Goal: Task Accomplishment & Management: Use online tool/utility

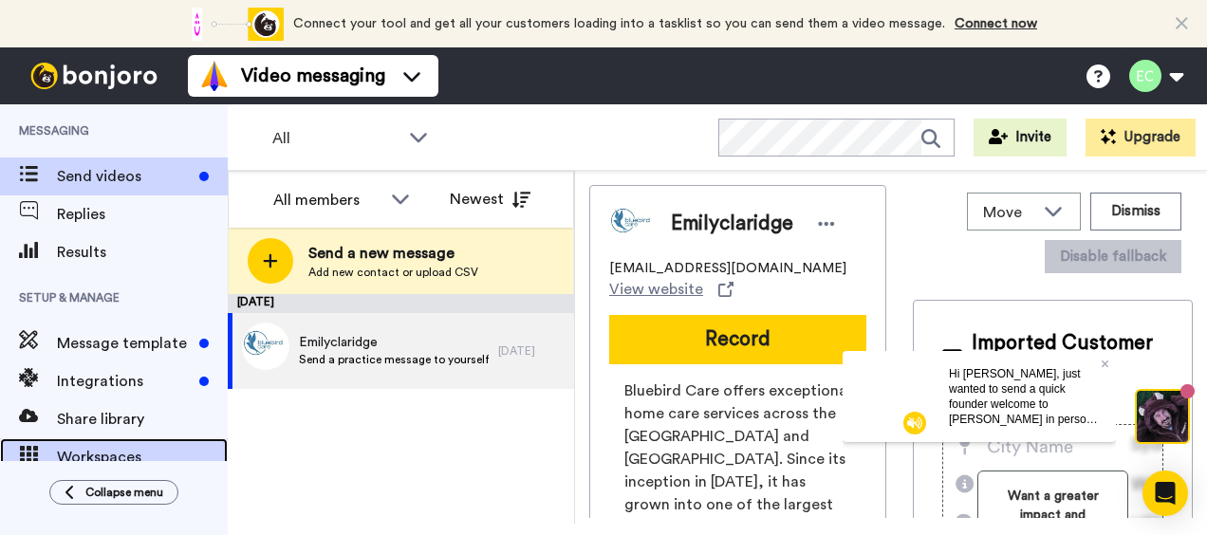
click at [19, 446] on icon at bounding box center [28, 454] width 19 height 17
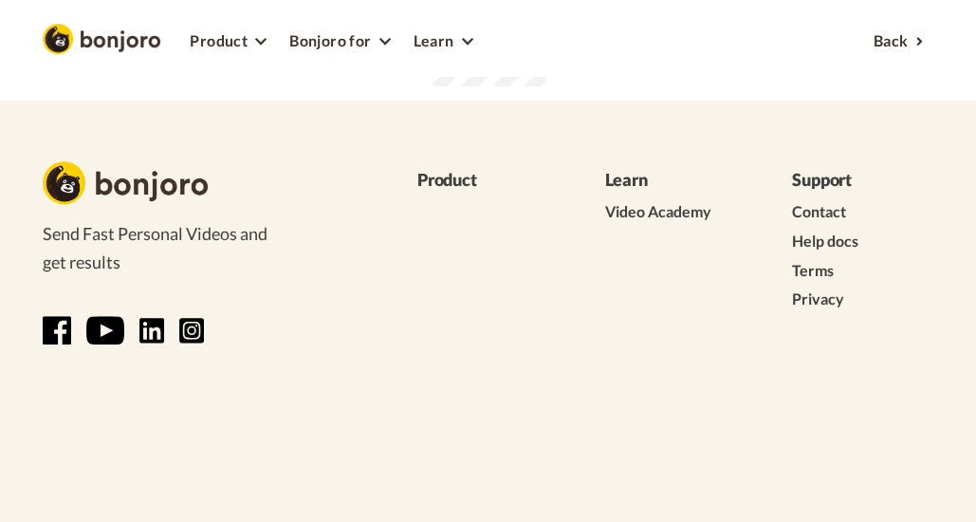
scroll to position [522, 0]
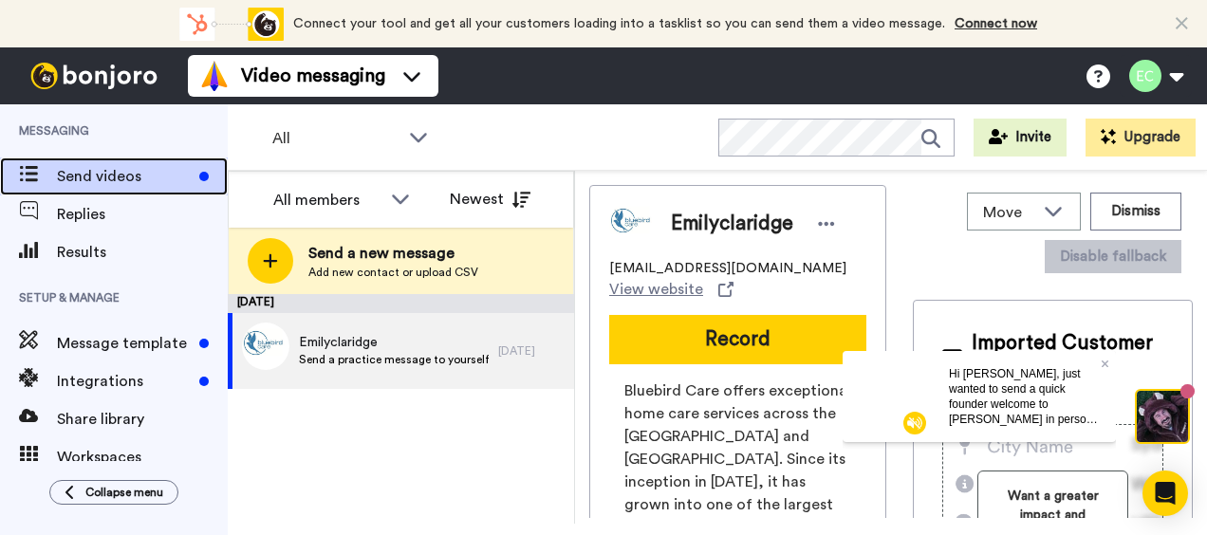
click at [130, 175] on span "Send videos" at bounding box center [124, 176] width 135 height 23
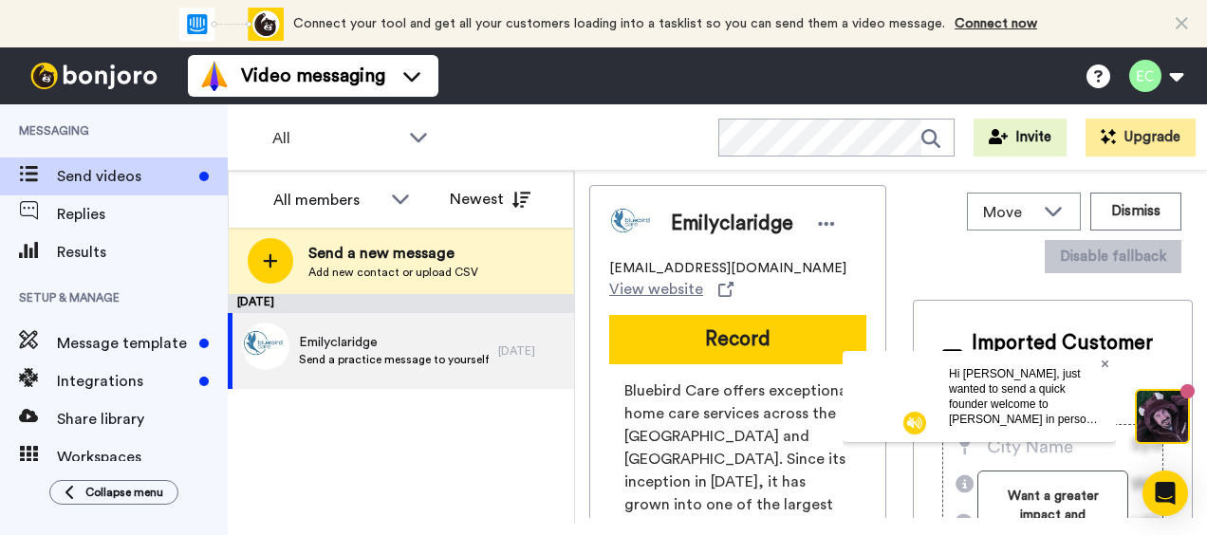
click at [1105, 360] on icon at bounding box center [1106, 363] width 8 height 11
